Goal: Information Seeking & Learning: Check status

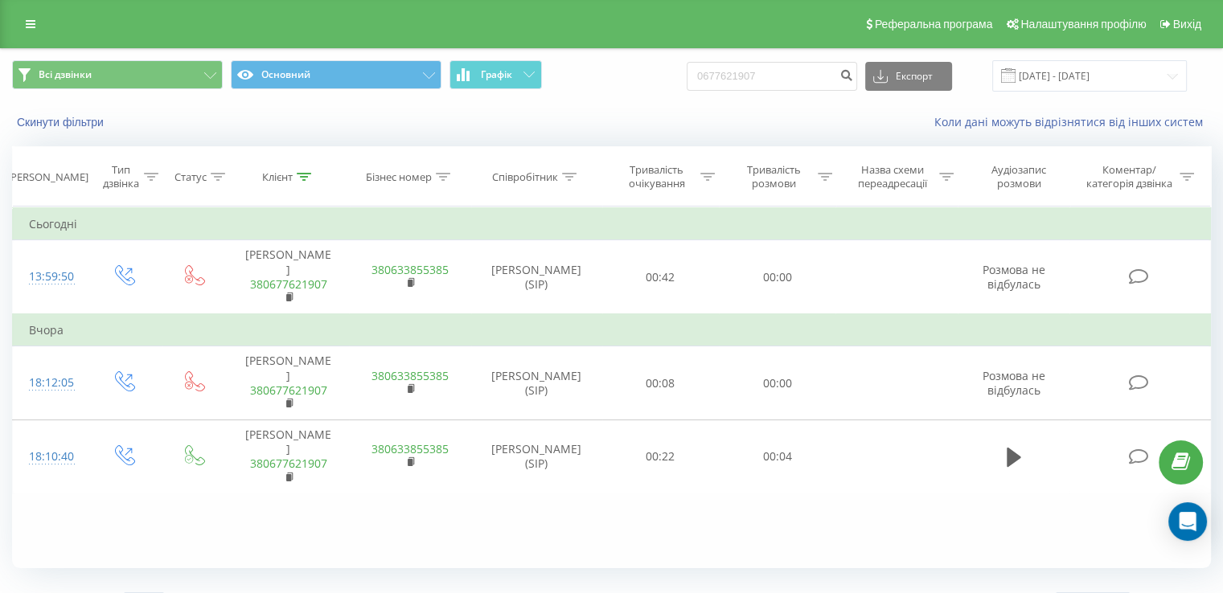
click at [815, 78] on input "0677621907" at bounding box center [772, 76] width 170 height 29
type input "0935511401"
click at [853, 78] on icon "submit" at bounding box center [847, 73] width 14 height 10
click at [853, 74] on icon "submit" at bounding box center [847, 73] width 14 height 10
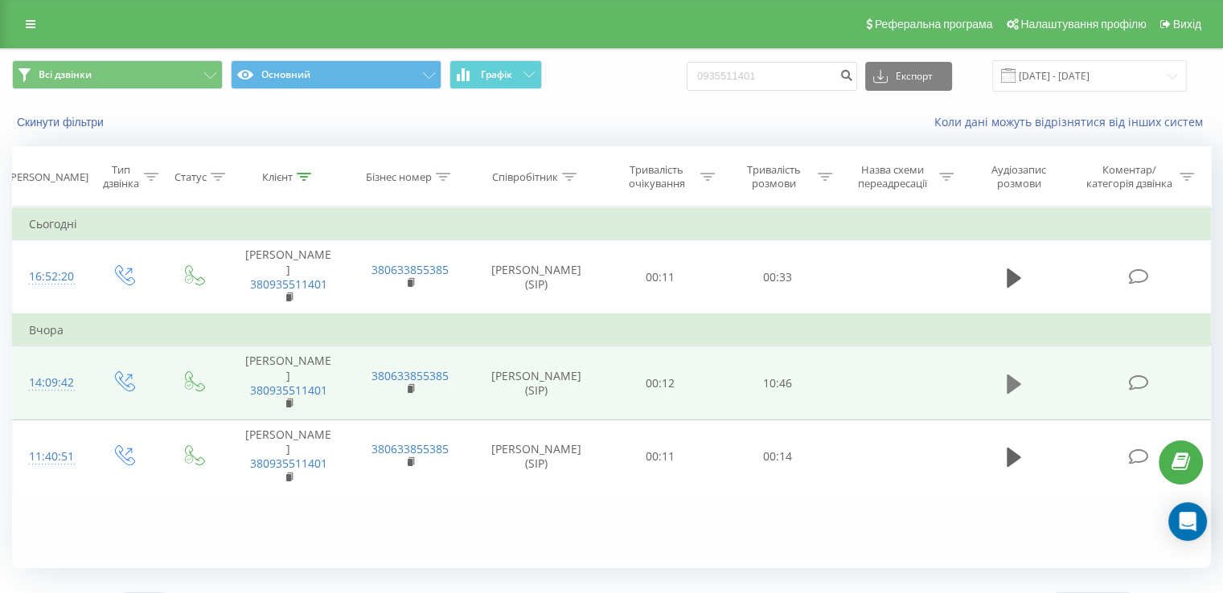
click at [1007, 374] on icon at bounding box center [1014, 383] width 14 height 19
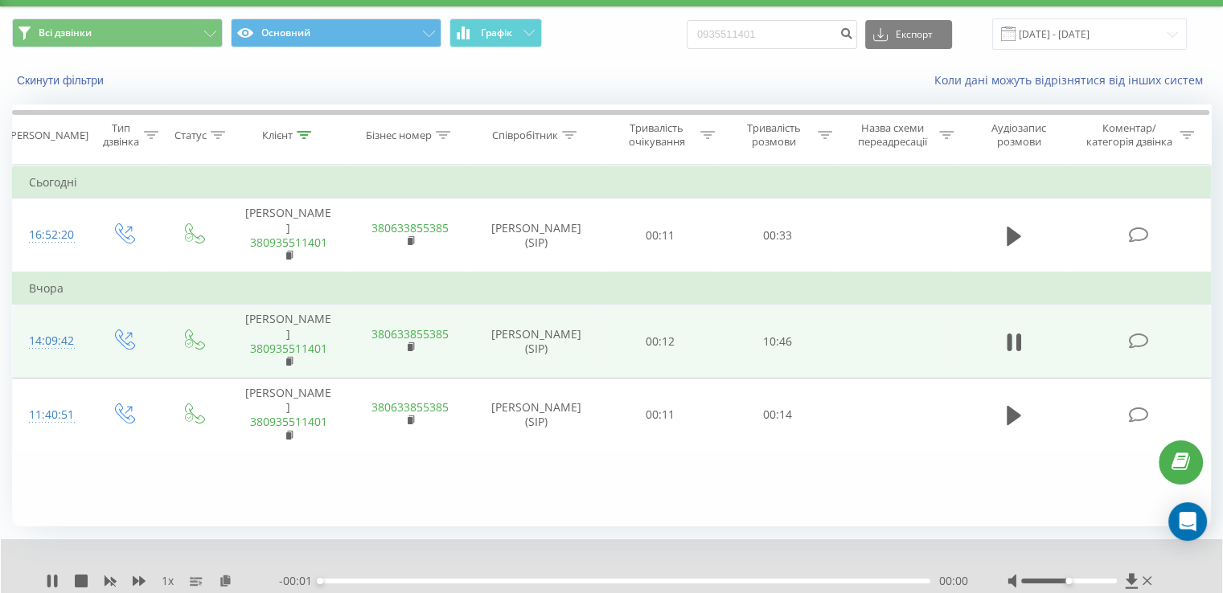
scroll to position [96, 0]
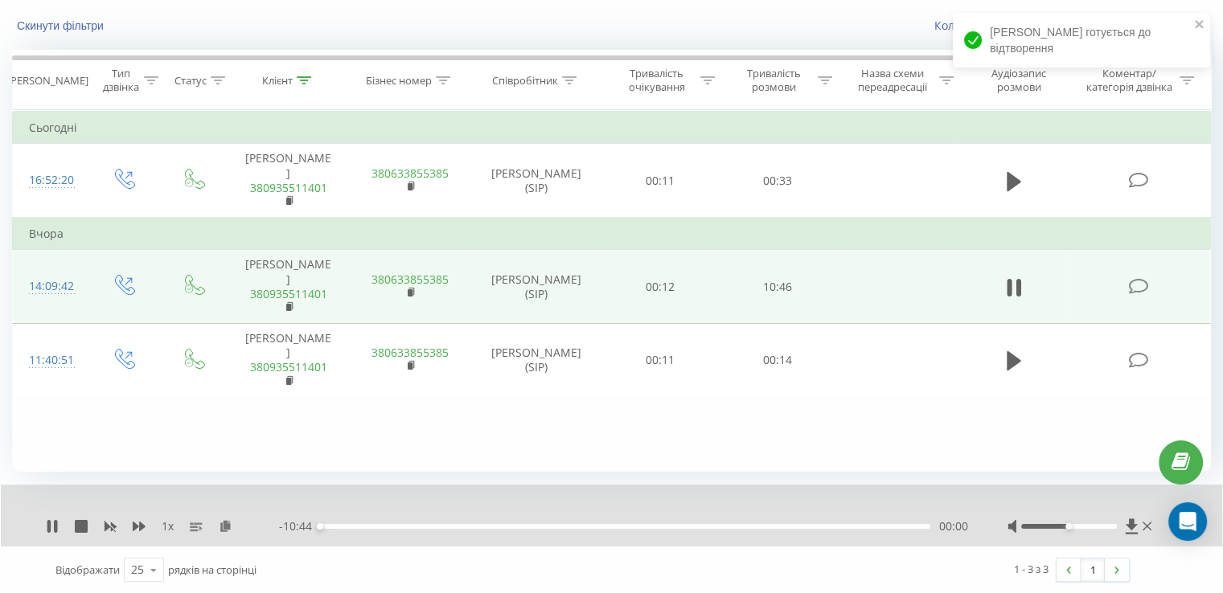
click at [170, 525] on span "1 x" at bounding box center [168, 527] width 12 height 16
click at [145, 525] on icon at bounding box center [139, 527] width 13 height 10
click at [144, 525] on icon at bounding box center [139, 527] width 13 height 10
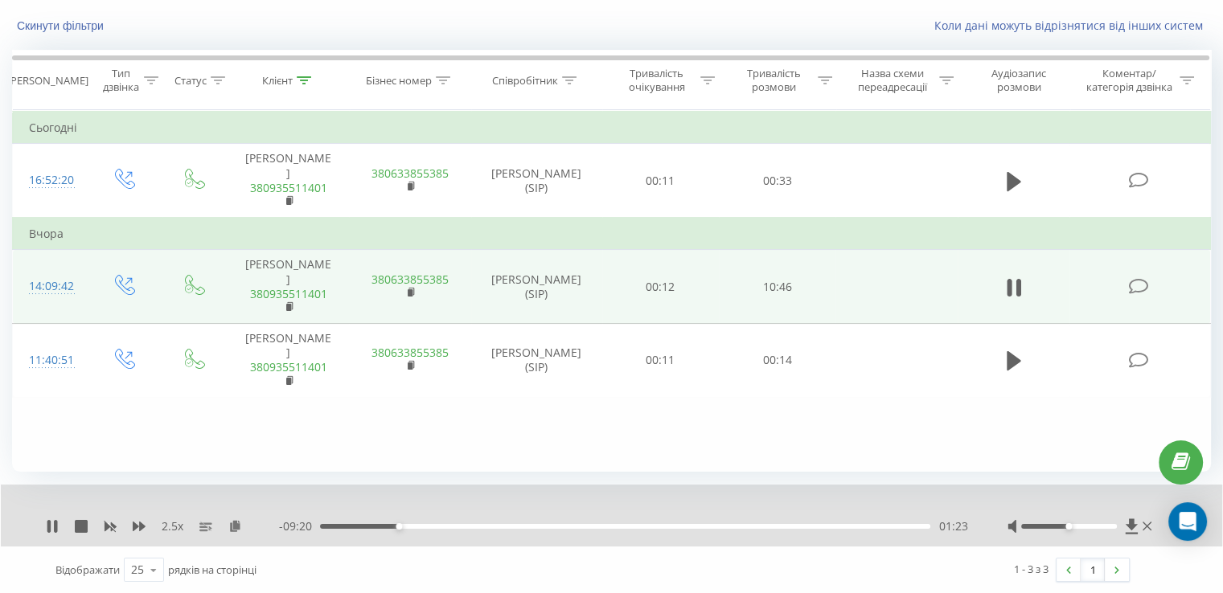
click at [420, 524] on div "01:23" at bounding box center [625, 526] width 610 height 5
click at [437, 525] on div "01:47" at bounding box center [625, 526] width 610 height 5
click at [490, 528] on div "02:59" at bounding box center [625, 526] width 610 height 5
click at [514, 528] on div "00:00" at bounding box center [625, 526] width 610 height 5
drag, startPoint x: 549, startPoint y: 525, endPoint x: 591, endPoint y: 525, distance: 41.8
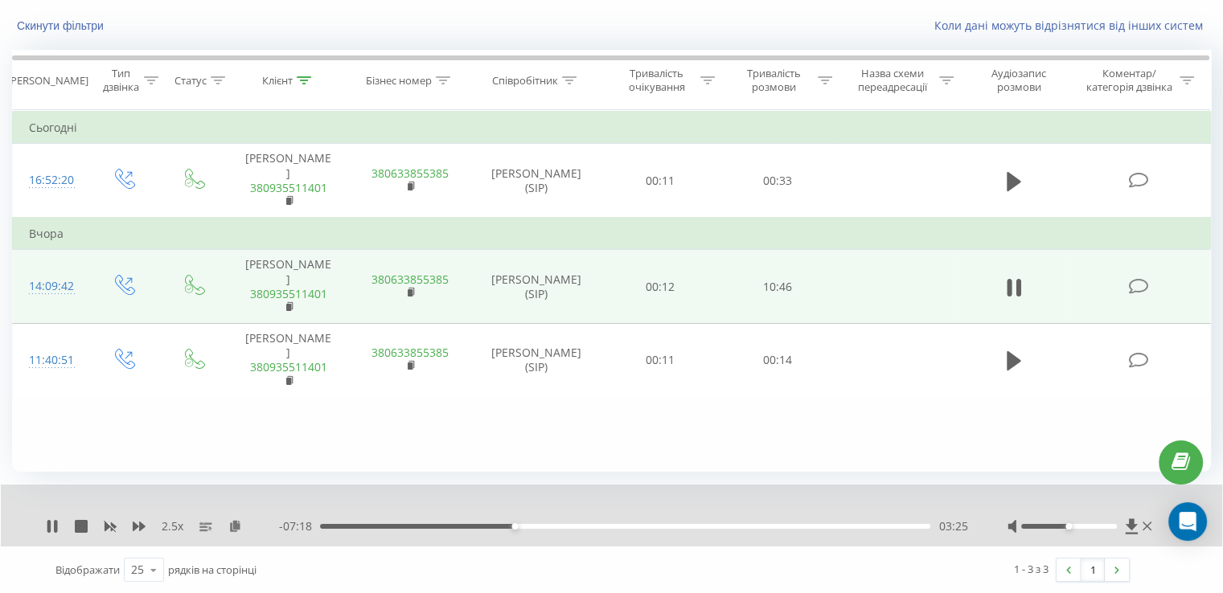
click at [590, 525] on div "03:25" at bounding box center [625, 526] width 610 height 5
click at [636, 526] on div "05:28" at bounding box center [625, 526] width 610 height 5
click at [634, 527] on div "05:30" at bounding box center [634, 526] width 6 height 6
click at [631, 525] on div "05:44" at bounding box center [625, 526] width 610 height 5
click at [138, 524] on icon at bounding box center [139, 526] width 13 height 13
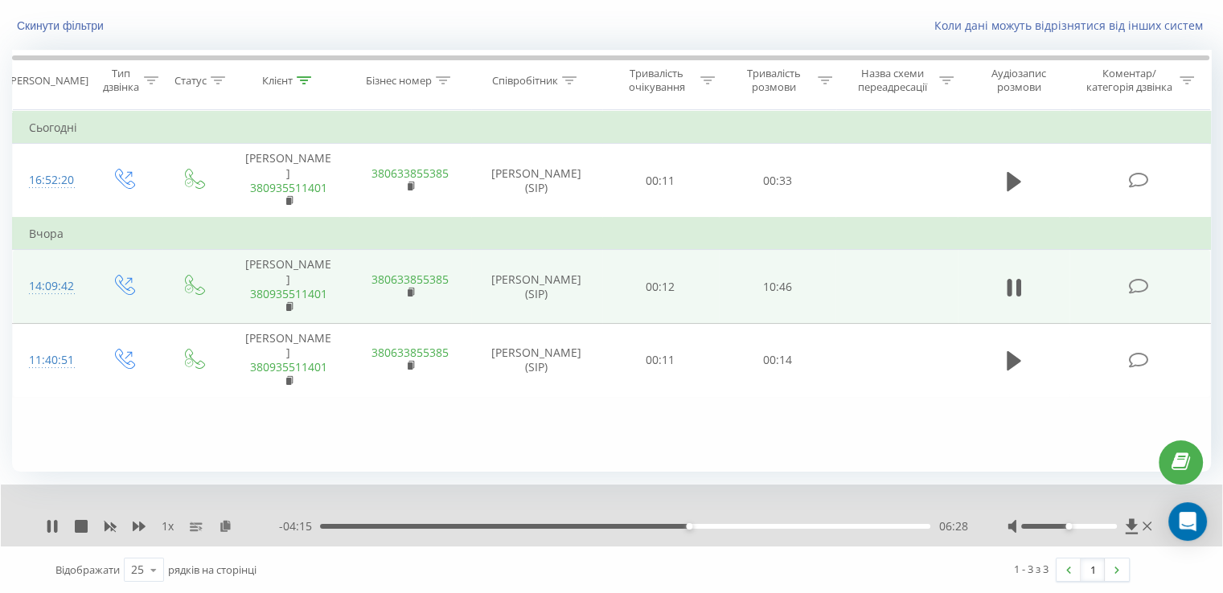
click at [39, 536] on div "1 x - 04:15 06:28 06:28" at bounding box center [611, 516] width 1221 height 62
click at [52, 524] on icon at bounding box center [52, 526] width 13 height 13
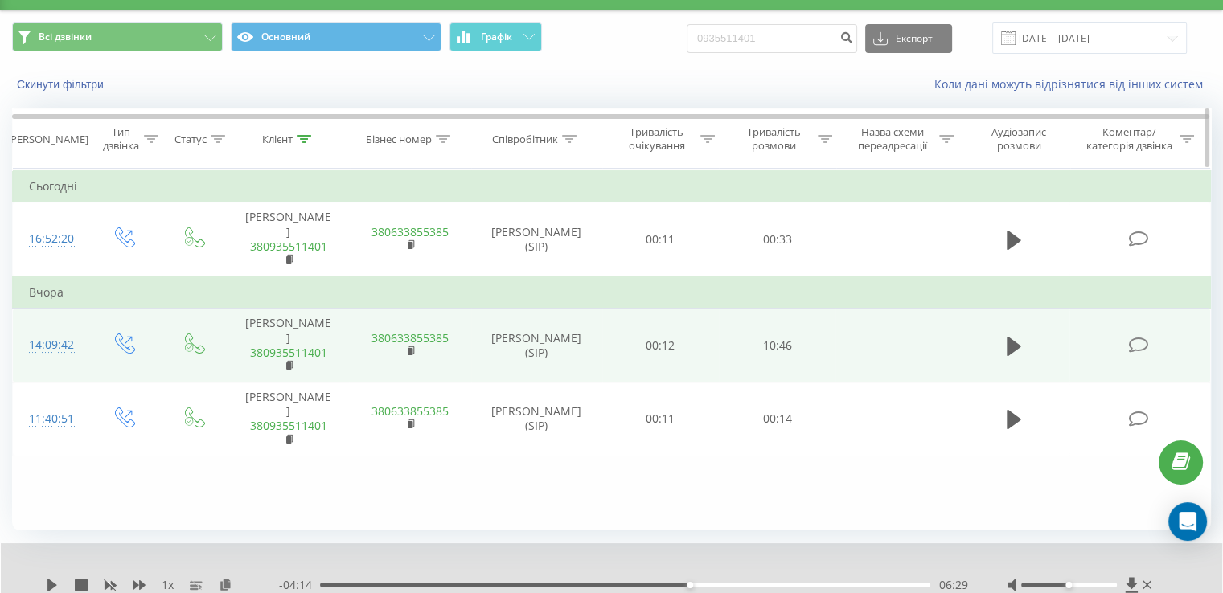
scroll to position [0, 0]
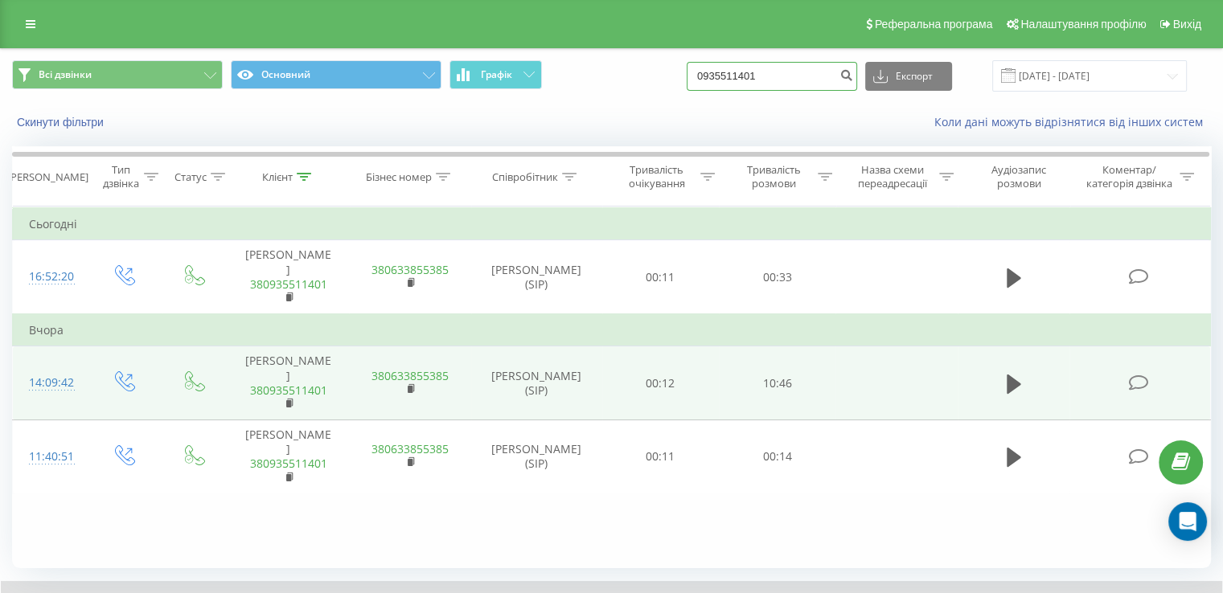
click at [737, 78] on input "0935511401" at bounding box center [772, 76] width 170 height 29
paste input "677208462"
type input "0677208462"
click at [853, 77] on icon "submit" at bounding box center [847, 73] width 14 height 10
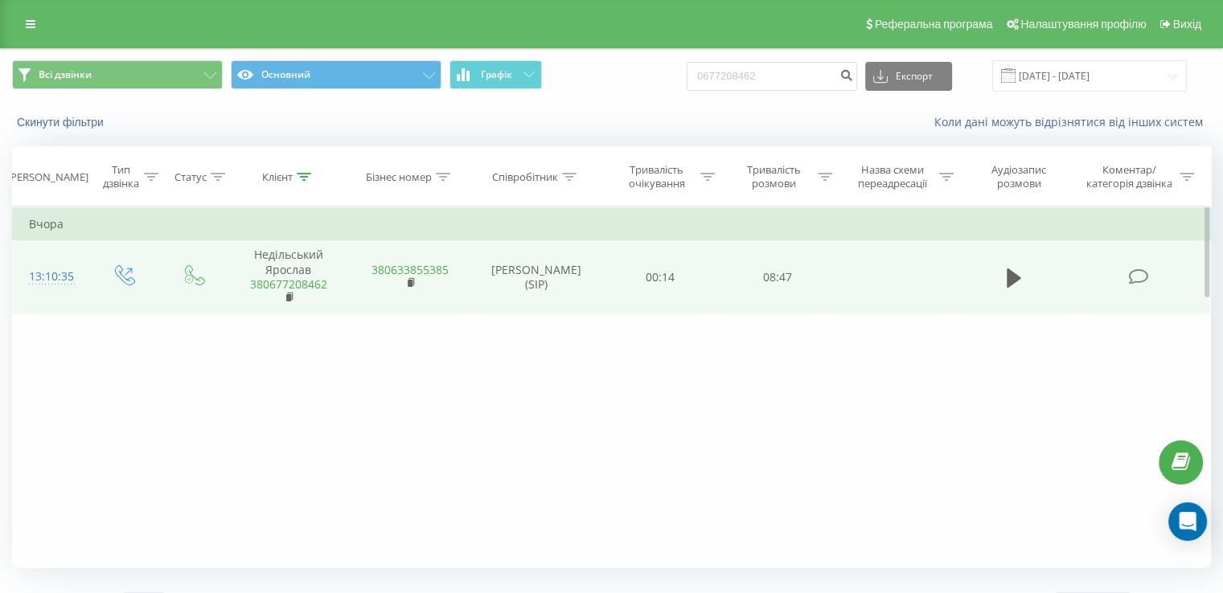
click at [1000, 272] on td at bounding box center [1014, 277] width 113 height 74
click at [1012, 277] on icon at bounding box center [1014, 278] width 14 height 19
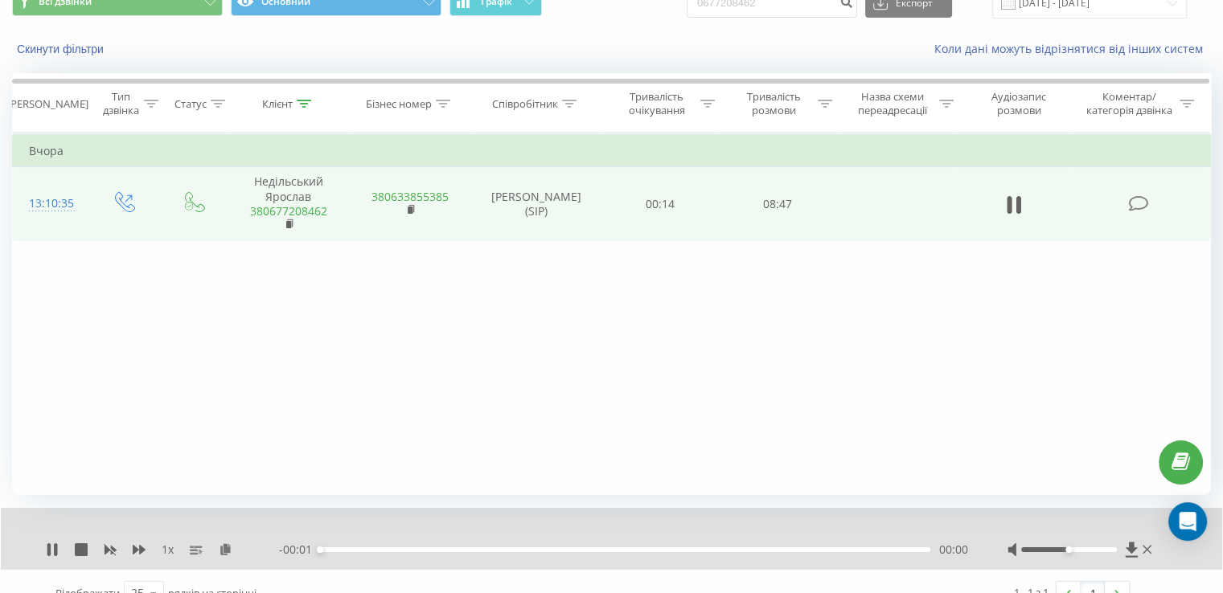
scroll to position [96, 0]
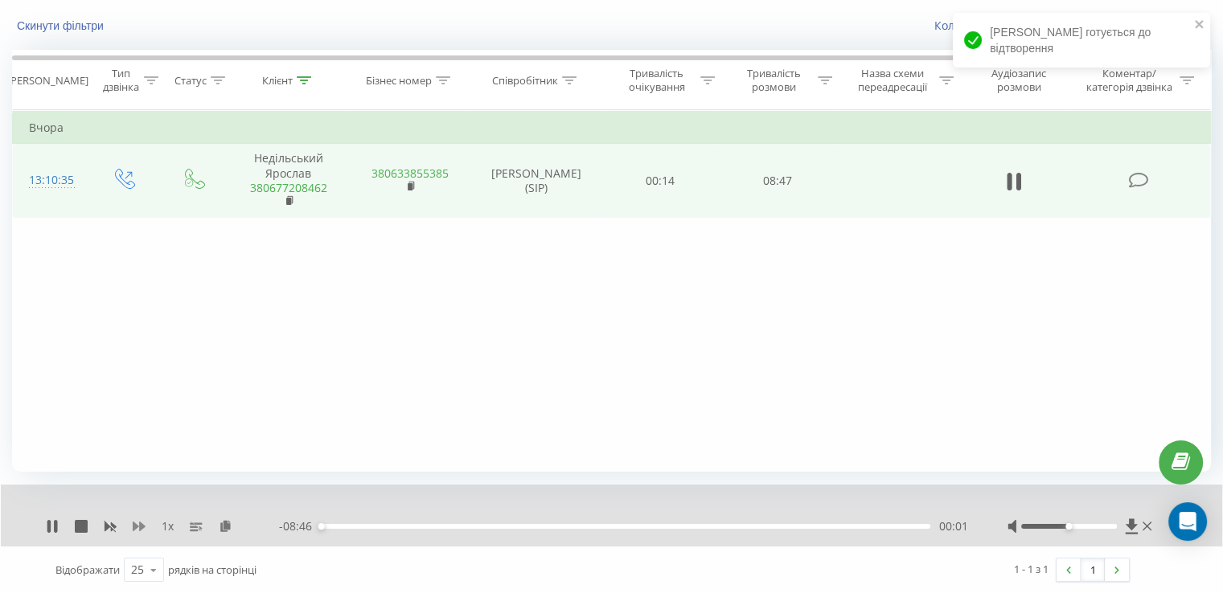
click at [145, 523] on icon at bounding box center [139, 526] width 13 height 13
click at [142, 523] on icon at bounding box center [139, 526] width 13 height 13
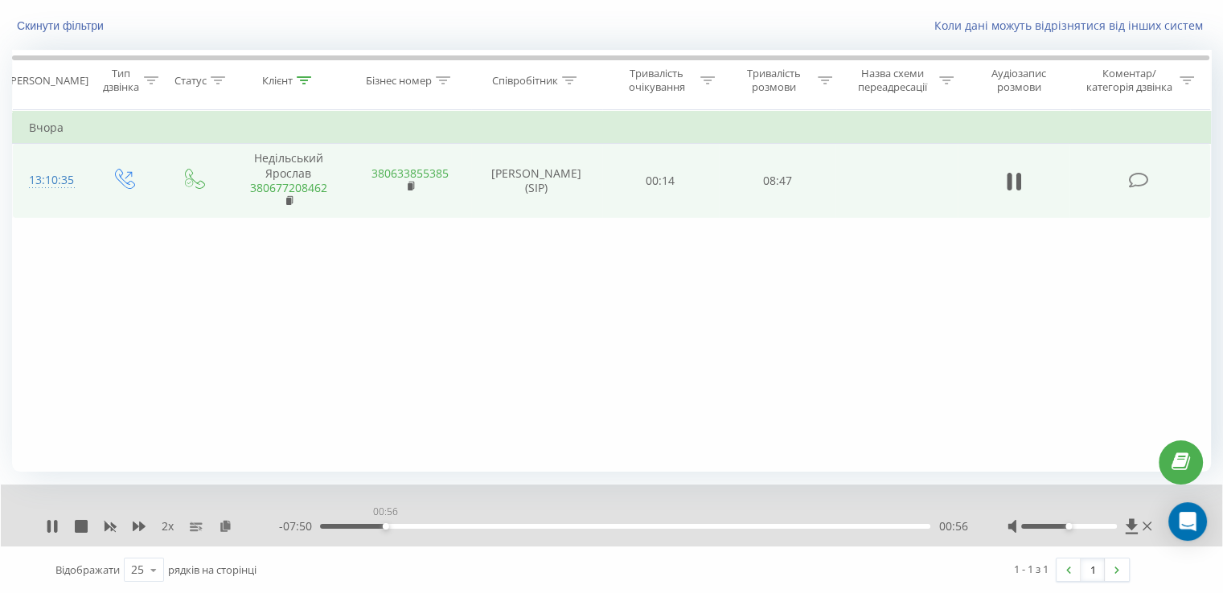
click at [385, 524] on div "00:56" at bounding box center [625, 526] width 610 height 5
drag, startPoint x: 410, startPoint y: 522, endPoint x: 442, endPoint y: 523, distance: 32.2
click at [418, 523] on div "- 07:50 00:56 00:56" at bounding box center [623, 527] width 688 height 16
click at [437, 526] on div "01:41" at bounding box center [625, 526] width 610 height 5
drag, startPoint x: 454, startPoint y: 526, endPoint x: 470, endPoint y: 526, distance: 15.3
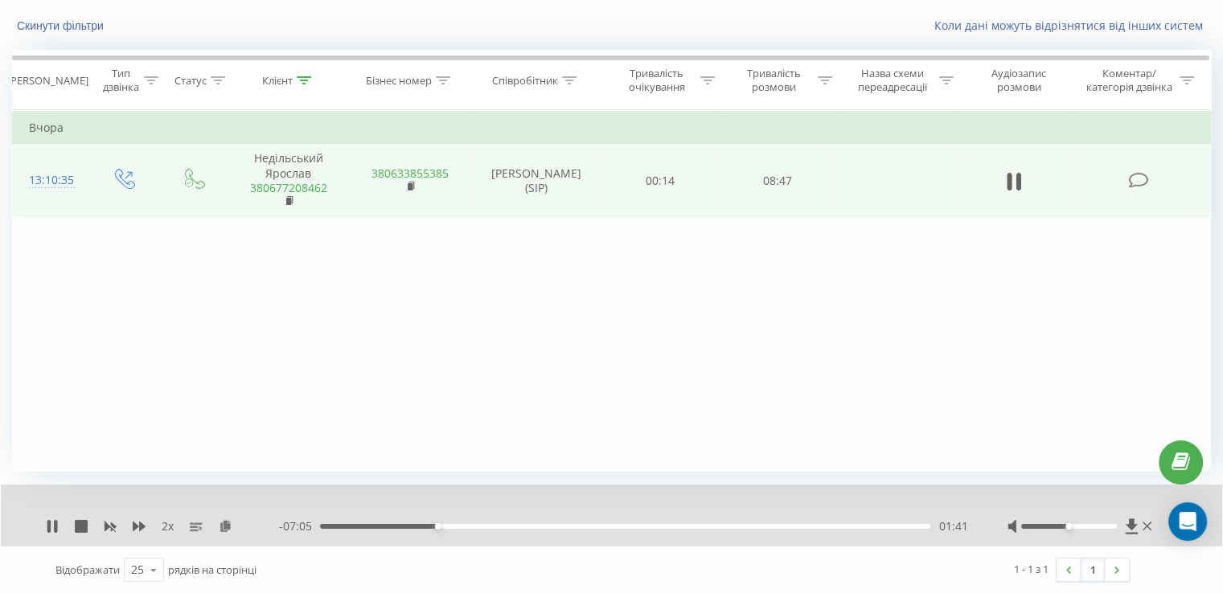
click at [456, 526] on div "01:41" at bounding box center [625, 526] width 610 height 5
click at [475, 525] on div "01:58" at bounding box center [625, 526] width 610 height 5
click at [492, 524] on div "02:14" at bounding box center [625, 526] width 610 height 5
click at [517, 525] on div "02:29" at bounding box center [625, 526] width 610 height 5
click at [590, 527] on div "03:53" at bounding box center [625, 526] width 610 height 5
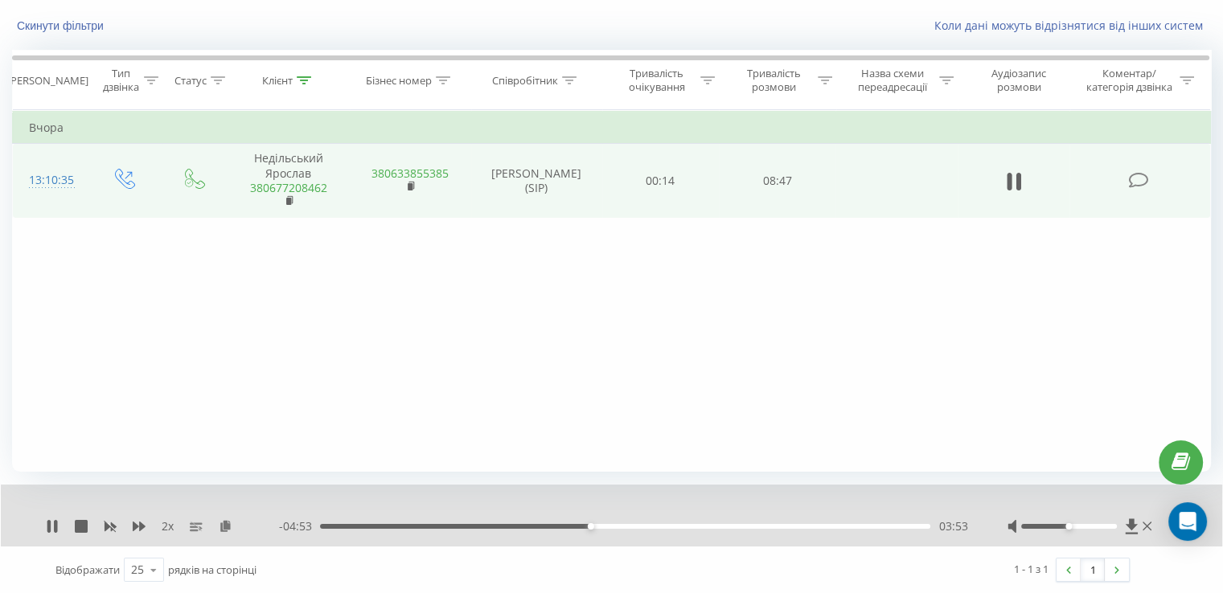
click at [627, 527] on div "03:53" at bounding box center [625, 526] width 610 height 5
click at [658, 524] on div "04:27" at bounding box center [625, 526] width 610 height 5
click at [711, 525] on div "04:59" at bounding box center [625, 526] width 610 height 5
click at [52, 528] on icon at bounding box center [52, 526] width 13 height 13
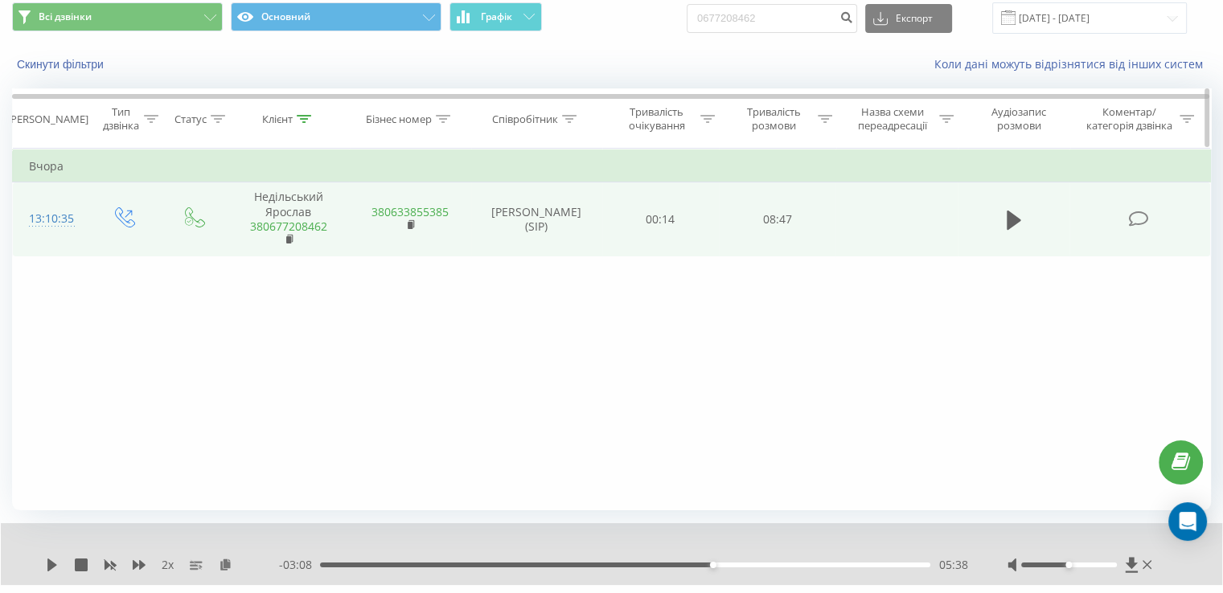
scroll to position [0, 0]
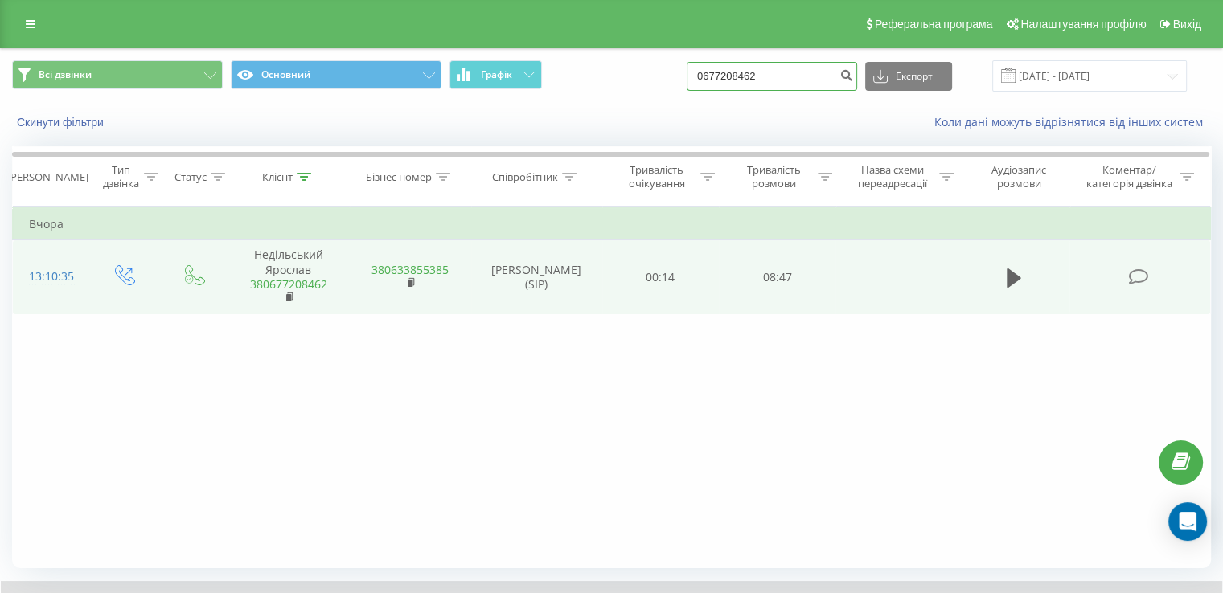
click at [793, 76] on input "0677208462" at bounding box center [772, 76] width 170 height 29
click at [792, 76] on input "0677208462" at bounding box center [772, 76] width 170 height 29
paste input "0674540397"
click at [803, 77] on input "06772084620674540397" at bounding box center [772, 76] width 170 height 29
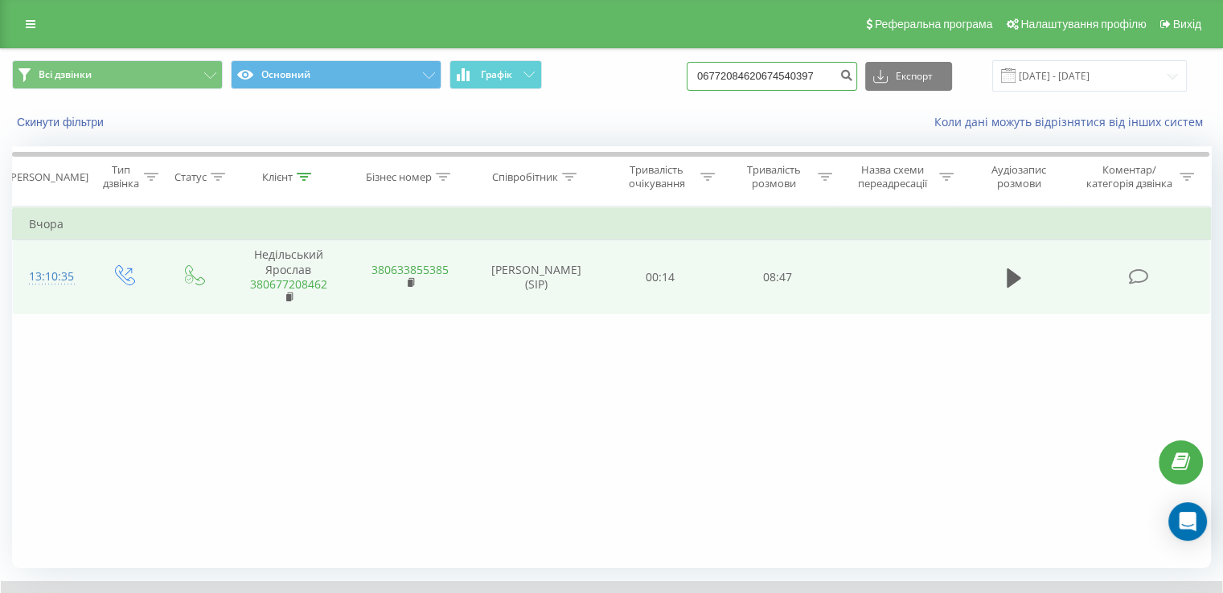
paste input
type input "0674540397"
click at [853, 76] on icon "submit" at bounding box center [847, 73] width 14 height 10
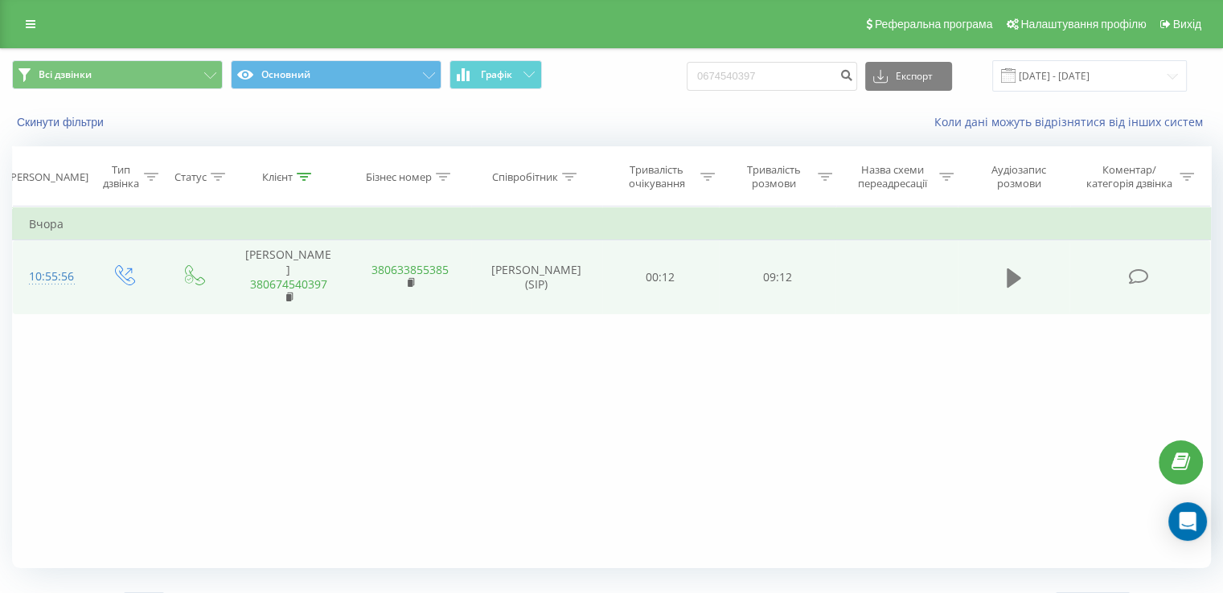
click at [1014, 273] on icon at bounding box center [1014, 278] width 14 height 19
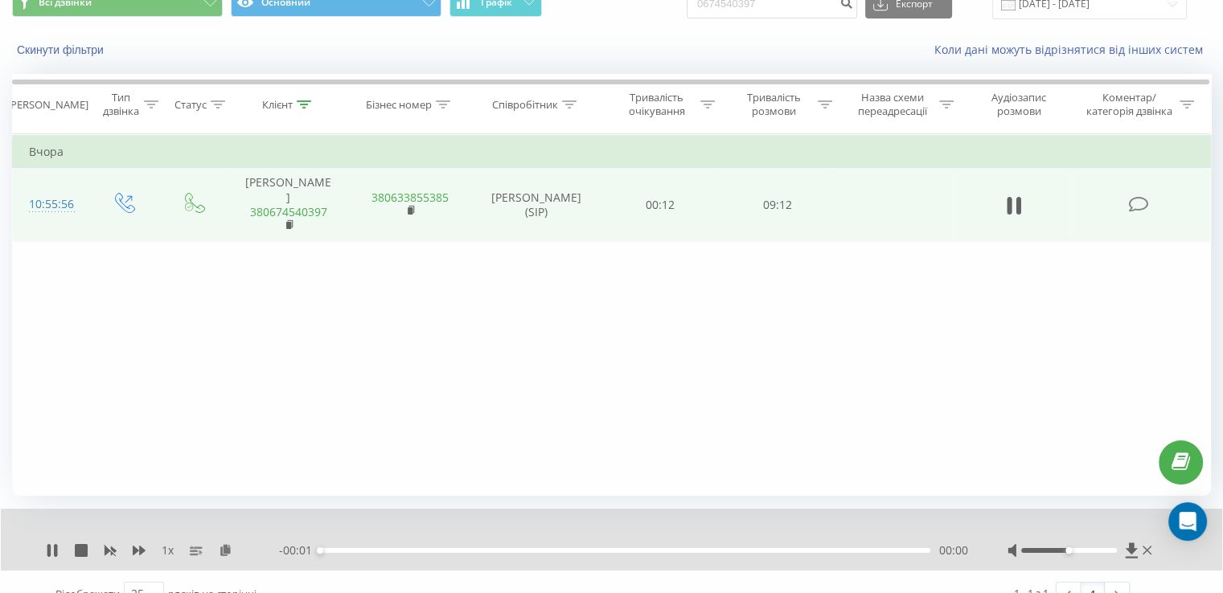
scroll to position [96, 0]
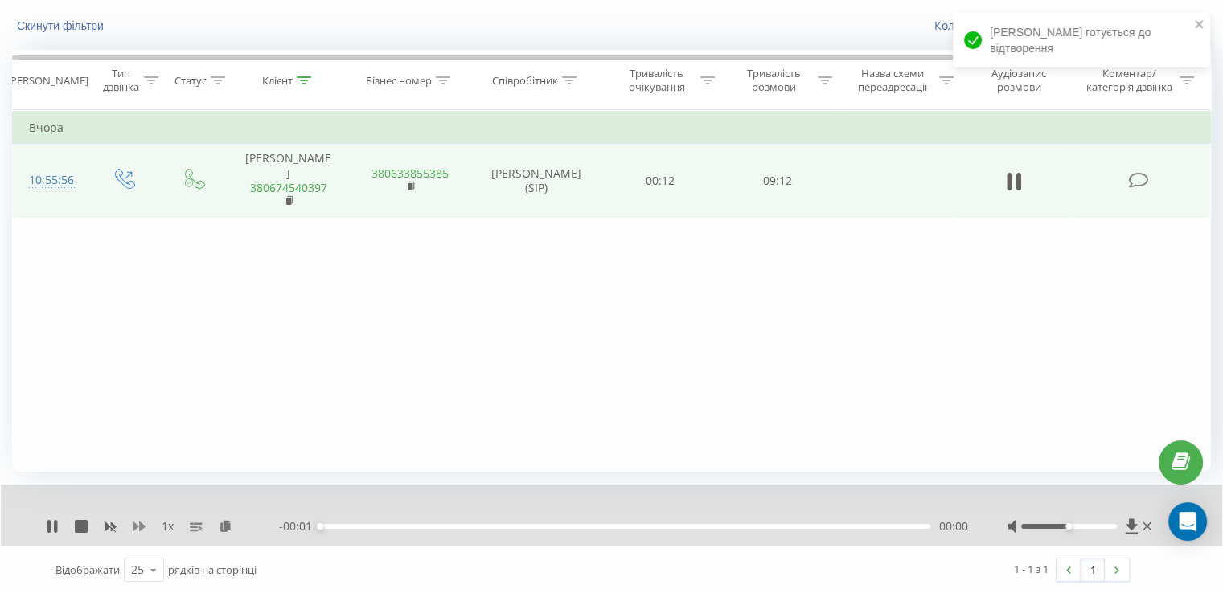
click at [136, 525] on icon at bounding box center [139, 527] width 13 height 10
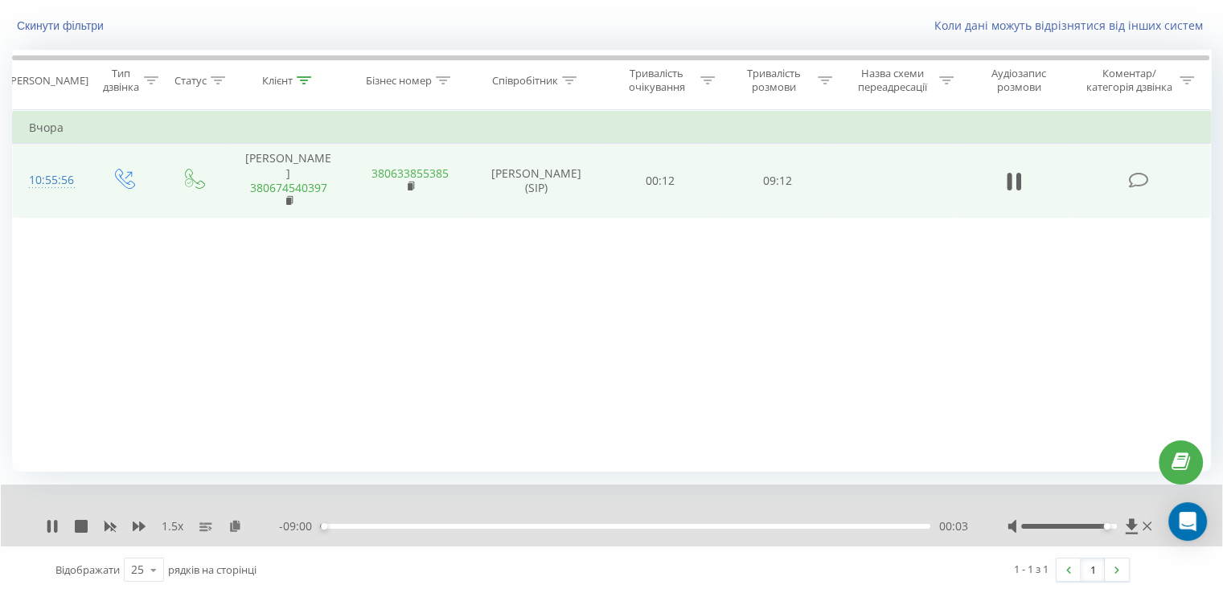
drag, startPoint x: 1094, startPoint y: 525, endPoint x: 1160, endPoint y: 532, distance: 67.1
click at [1160, 532] on div "1.5 x - 09:00 00:03 00:03" at bounding box center [611, 516] width 1221 height 62
click at [339, 524] on div "00:13" at bounding box center [625, 526] width 610 height 5
click at [360, 525] on div "00:34" at bounding box center [358, 526] width 6 height 6
click at [376, 524] on div "00:43" at bounding box center [625, 526] width 610 height 5
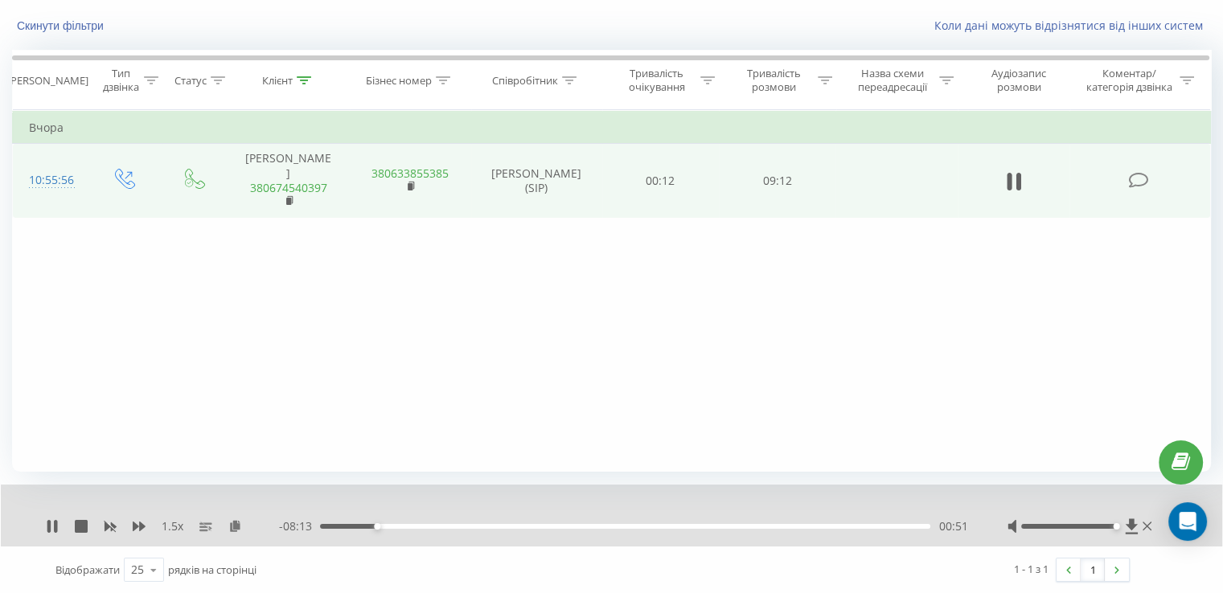
click at [383, 525] on div "00:51" at bounding box center [625, 526] width 610 height 5
click at [387, 525] on div "00:57" at bounding box center [625, 526] width 610 height 5
click at [399, 525] on div "01:00" at bounding box center [625, 526] width 610 height 5
click at [412, 524] on div "01:11" at bounding box center [625, 526] width 610 height 5
click at [446, 525] on div "01:22" at bounding box center [625, 526] width 610 height 5
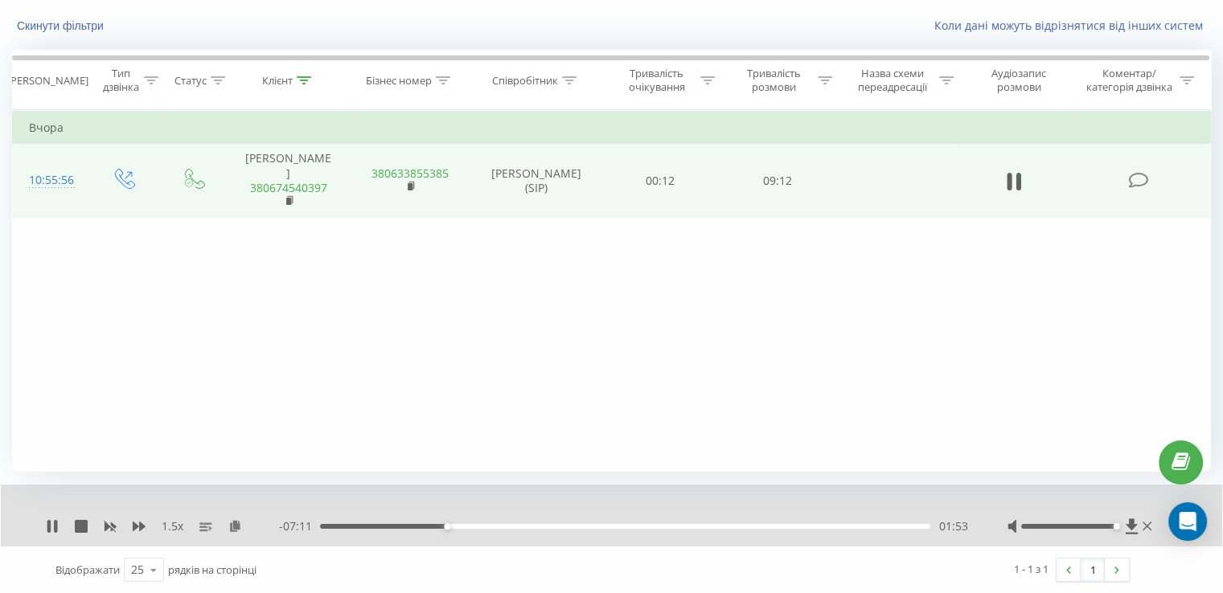
click at [457, 527] on div "01:53" at bounding box center [625, 526] width 610 height 5
click at [468, 527] on div "02:03" at bounding box center [625, 526] width 610 height 5
click at [480, 526] on div "02:12" at bounding box center [625, 526] width 610 height 5
click at [508, 526] on div "02:26" at bounding box center [625, 526] width 610 height 5
click at [534, 525] on div "02:48" at bounding box center [625, 526] width 610 height 5
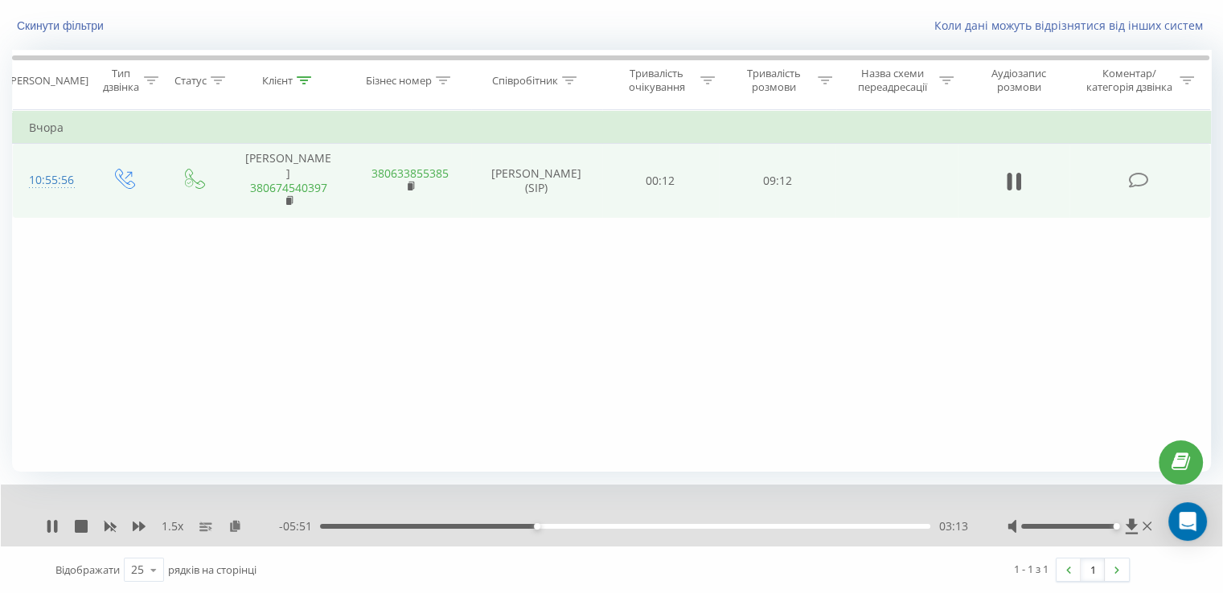
drag, startPoint x: 546, startPoint y: 522, endPoint x: 554, endPoint y: 528, distance: 9.8
click at [547, 523] on div "- 05:51 03:13 03:13" at bounding box center [623, 527] width 688 height 16
click at [553, 526] on div "03:14" at bounding box center [625, 526] width 610 height 5
click at [560, 528] on div "- 05:36 03:28 03:28" at bounding box center [623, 527] width 688 height 16
click at [568, 525] on div "03:28" at bounding box center [625, 526] width 610 height 5
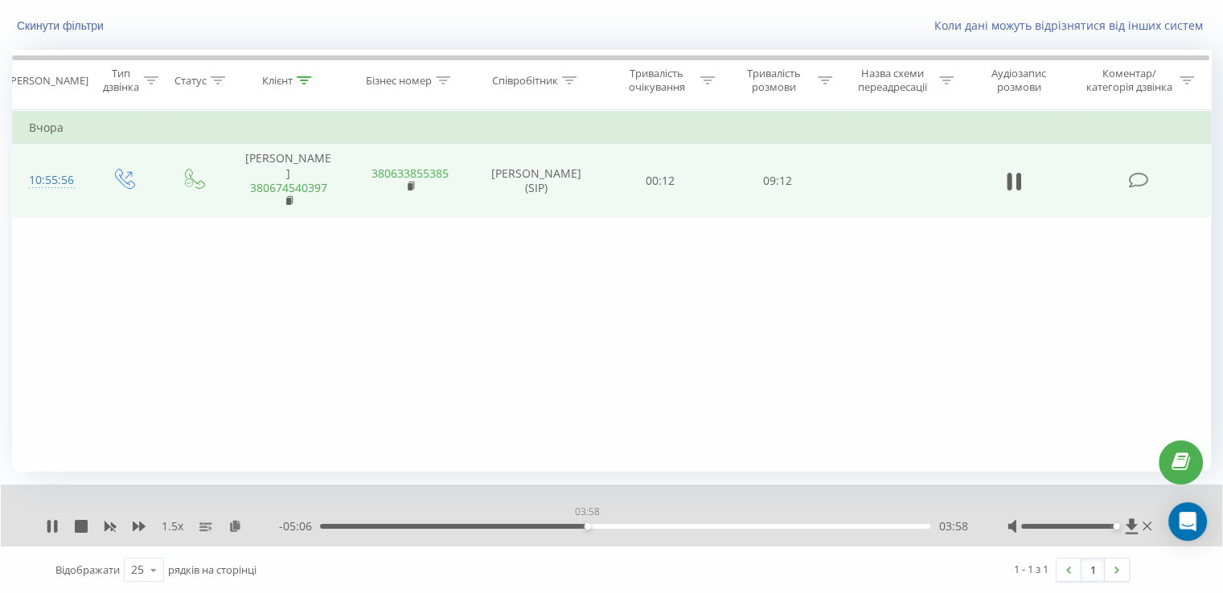
click at [587, 526] on div "03:58" at bounding box center [625, 526] width 610 height 5
click at [601, 528] on div "00:00" at bounding box center [625, 526] width 610 height 5
click at [617, 526] on div "00:00" at bounding box center [625, 526] width 610 height 5
click at [634, 525] on div "04:31" at bounding box center [625, 526] width 610 height 5
click at [655, 526] on div "04:54" at bounding box center [625, 526] width 610 height 5
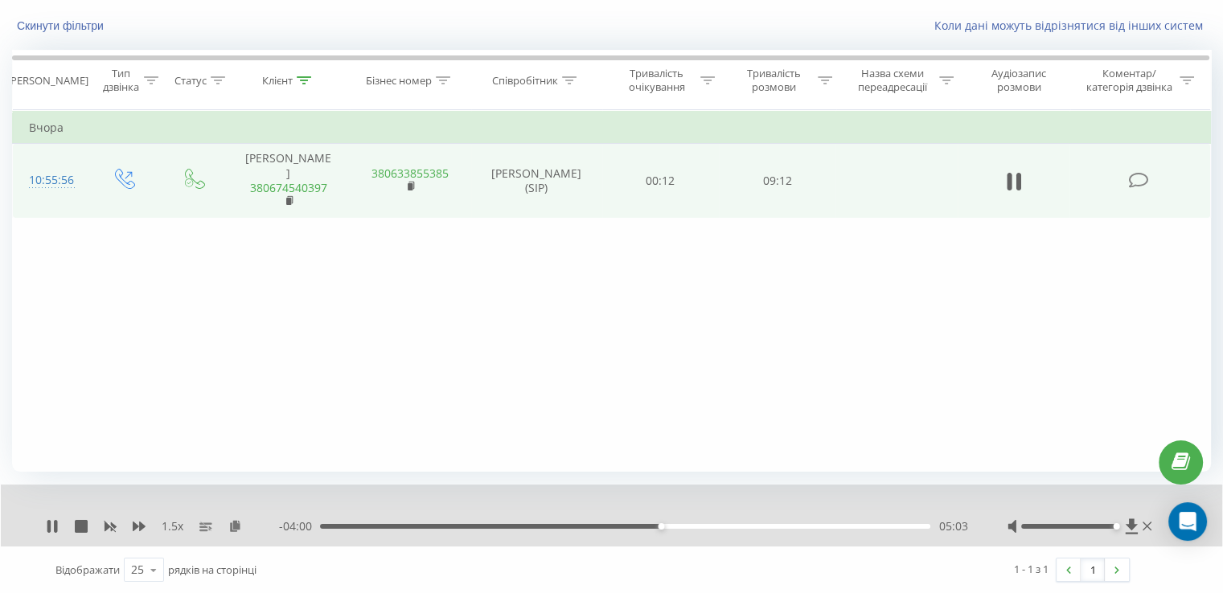
click at [666, 525] on div "05:03" at bounding box center [625, 526] width 610 height 5
click at [688, 524] on div "05:13" at bounding box center [625, 526] width 610 height 5
click at [695, 525] on div "05:30" at bounding box center [625, 526] width 610 height 5
drag, startPoint x: 708, startPoint y: 525, endPoint x: 719, endPoint y: 525, distance: 11.3
click at [708, 525] on div "05:38" at bounding box center [625, 526] width 610 height 5
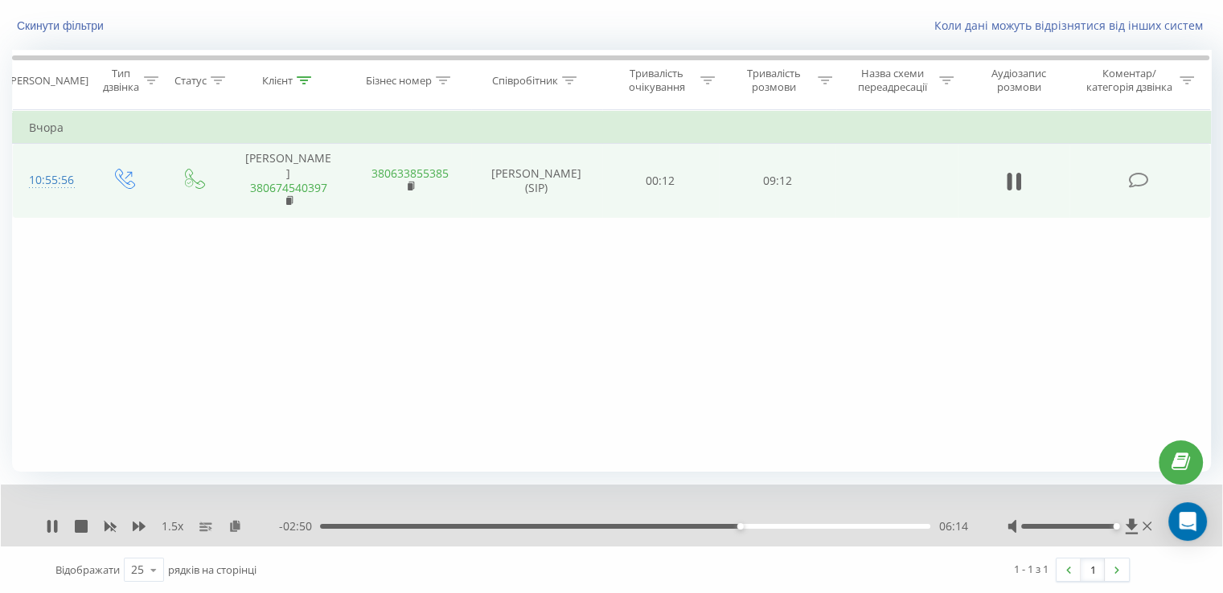
click at [742, 525] on div "06:14" at bounding box center [740, 526] width 6 height 6
click at [750, 524] on div "06:16" at bounding box center [625, 526] width 610 height 5
click at [759, 524] on div "06:24" at bounding box center [625, 526] width 610 height 5
click at [770, 525] on div "06:41" at bounding box center [625, 526] width 610 height 5
click at [49, 521] on icon at bounding box center [48, 526] width 3 height 13
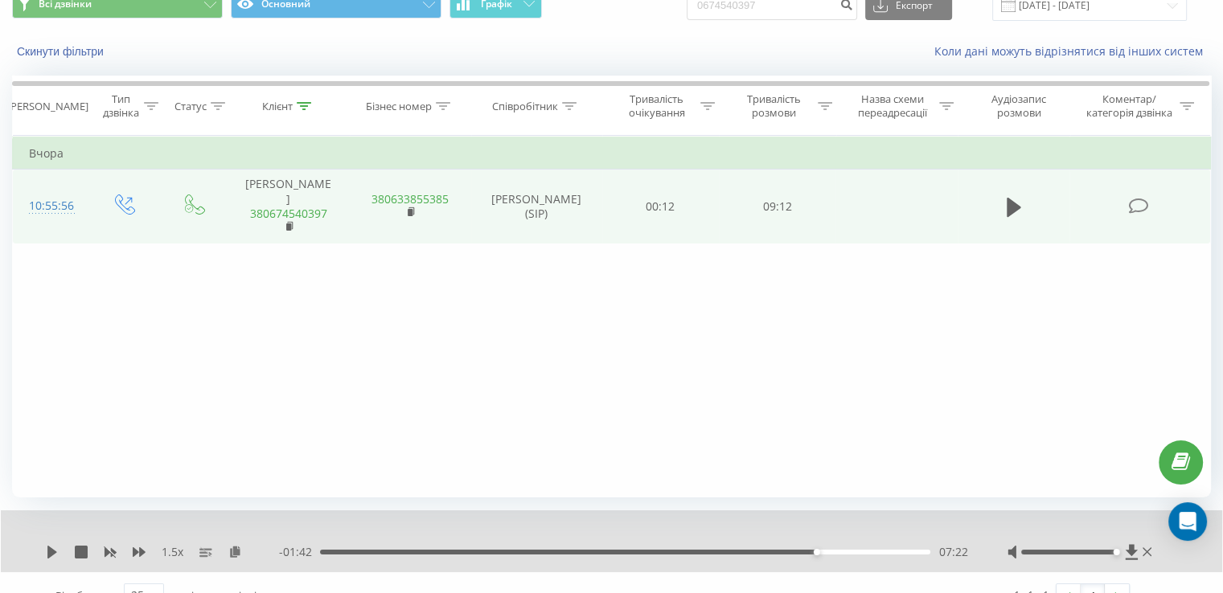
scroll to position [0, 0]
